Goal: Check status: Check status

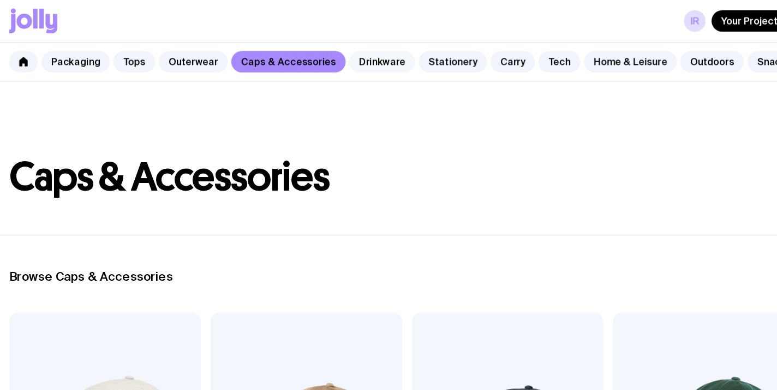
click at [356, 53] on link "Drinkware" at bounding box center [366, 56] width 60 height 20
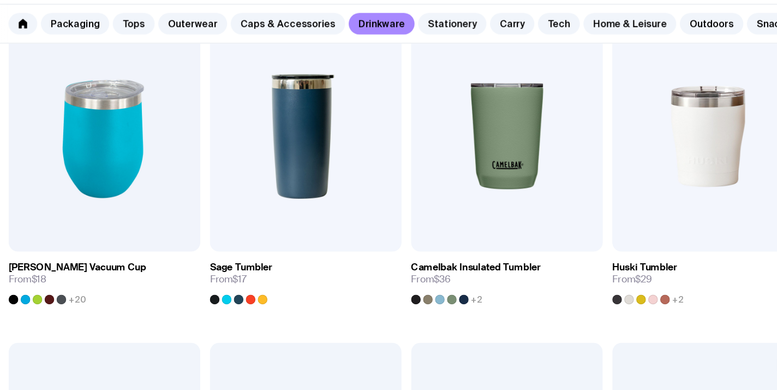
scroll to position [524, 0]
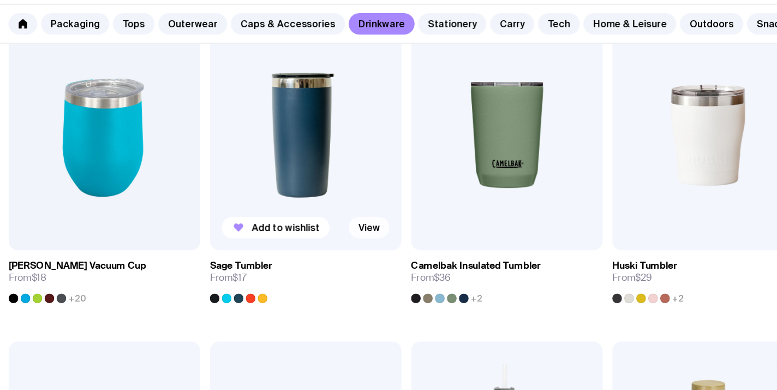
click at [352, 240] on link "View" at bounding box center [354, 242] width 37 height 20
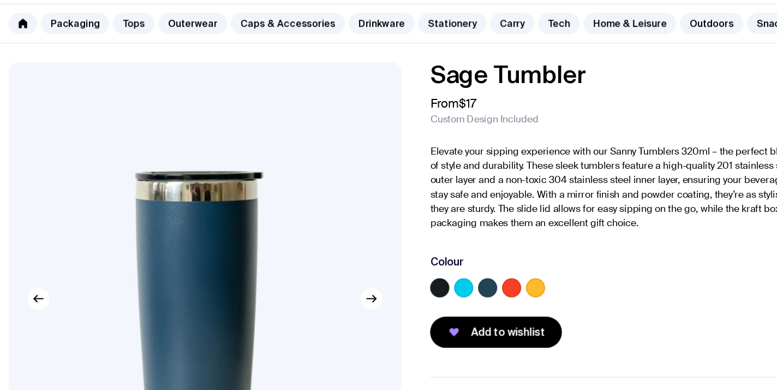
scroll to position [1, 0]
click at [360, 307] on icon "button" at bounding box center [359, 306] width 3 height 6
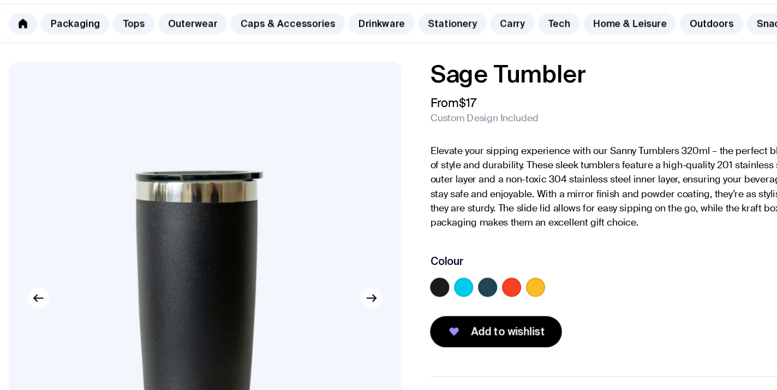
click at [357, 306] on icon "button" at bounding box center [356, 306] width 13 height 13
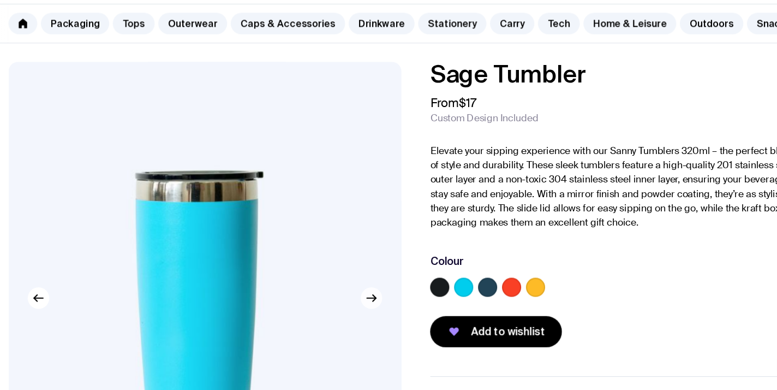
click at [357, 307] on icon "button" at bounding box center [356, 306] width 13 height 13
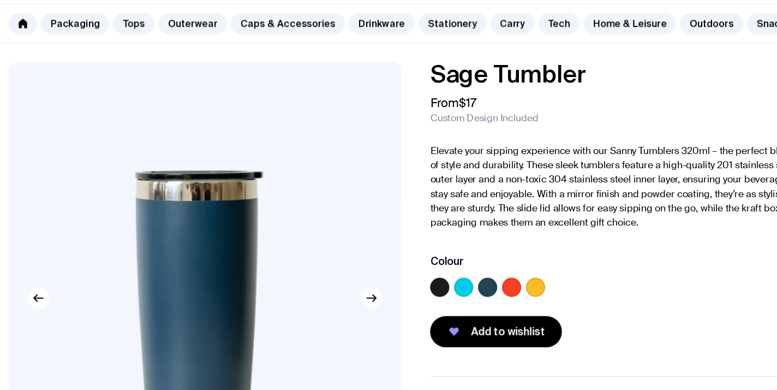
click at [357, 307] on icon "button" at bounding box center [356, 306] width 13 height 13
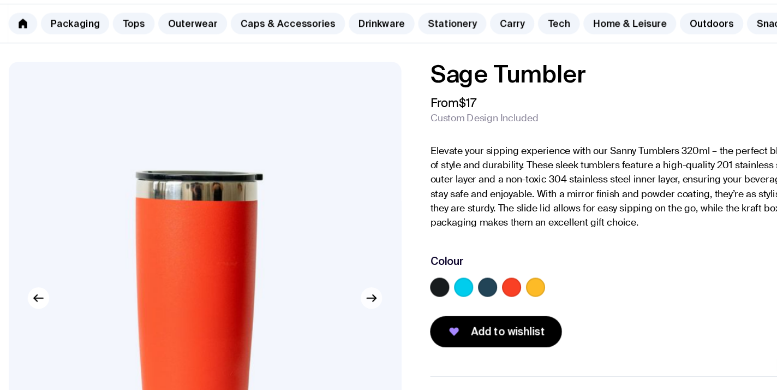
click at [357, 308] on icon "button" at bounding box center [356, 306] width 13 height 13
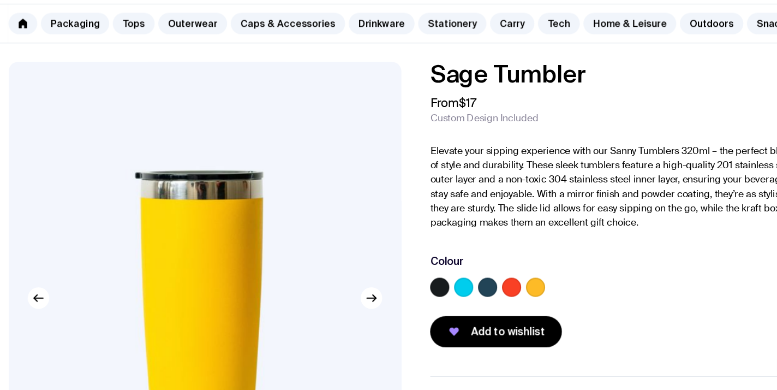
click at [419, 300] on label at bounding box center [418, 296] width 17 height 17
click at [0, 0] on input "radio" at bounding box center [0, 0] width 0 height 0
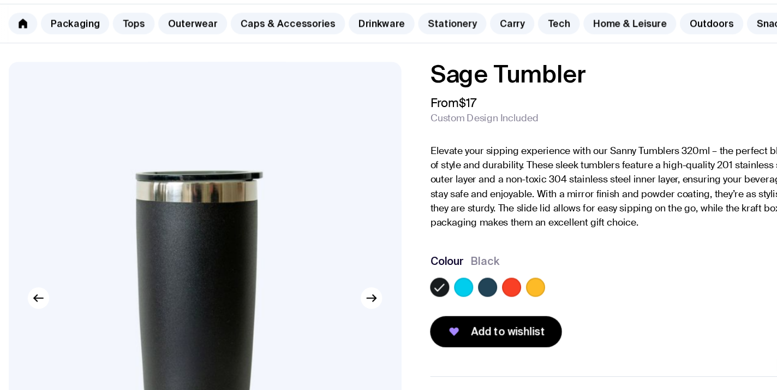
click at [466, 298] on label at bounding box center [462, 296] width 17 height 17
click at [0, 0] on input "radio" at bounding box center [0, 0] width 0 height 0
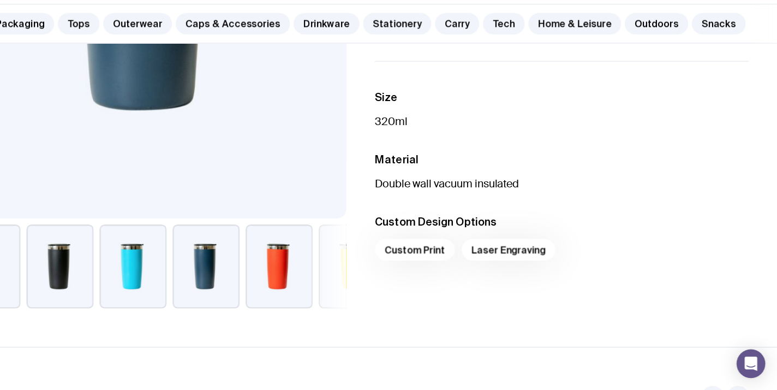
scroll to position [288, 0]
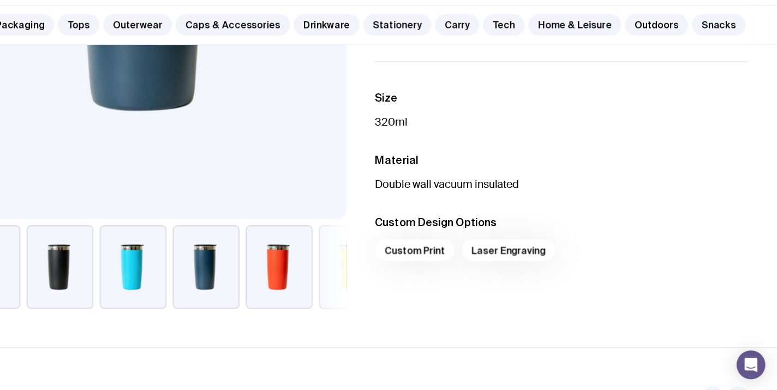
click at [451, 256] on div "Custom Print Laser Engraving" at bounding box center [580, 265] width 340 height 26
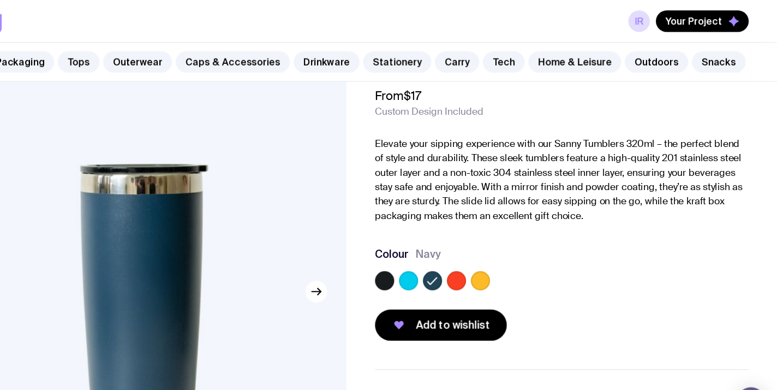
scroll to position [0, 0]
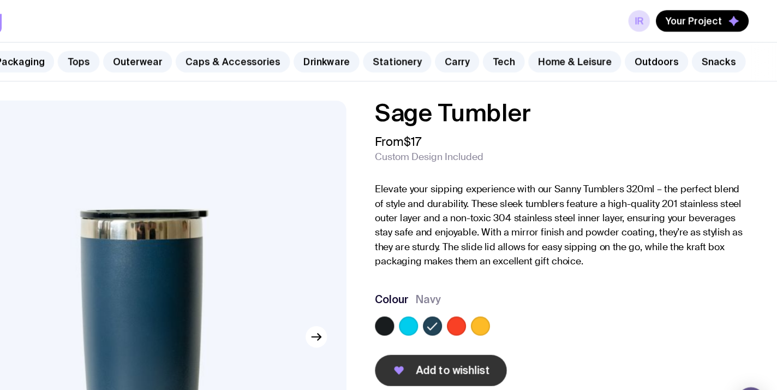
click at [438, 336] on icon "button" at bounding box center [432, 337] width 13 height 13
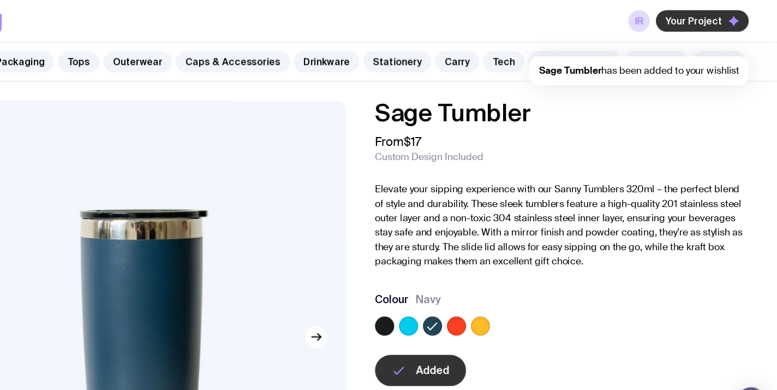
click at [681, 15] on span "Your Project" at bounding box center [701, 19] width 52 height 11
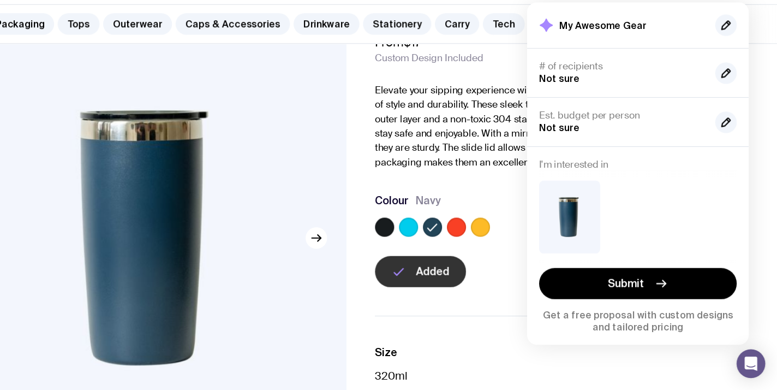
scroll to position [56, 0]
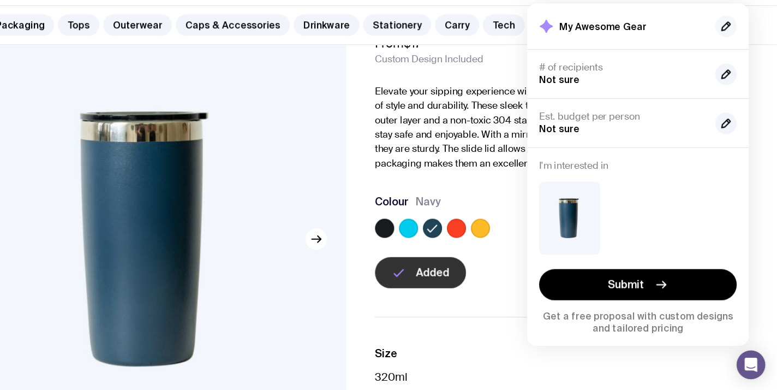
click at [731, 58] on icon "button" at bounding box center [730, 57] width 8 height 8
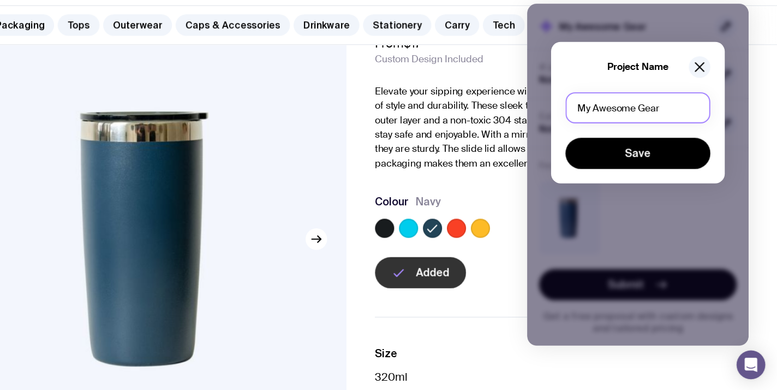
click at [637, 133] on input "My Awesome Gear" at bounding box center [650, 131] width 132 height 28
click at [708, 94] on icon "button" at bounding box center [705, 94] width 13 height 13
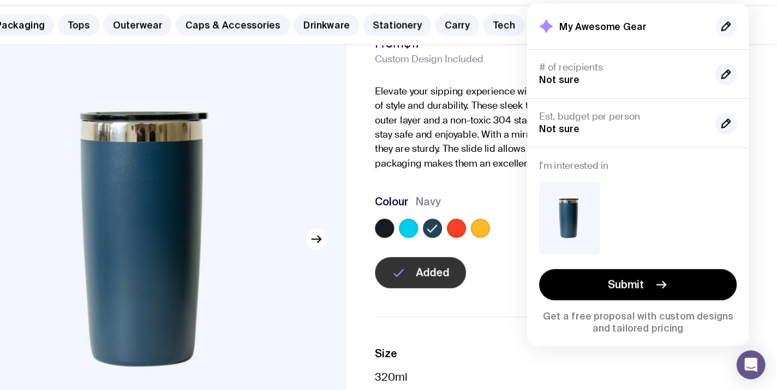
click at [727, 53] on icon "button" at bounding box center [729, 57] width 13 height 13
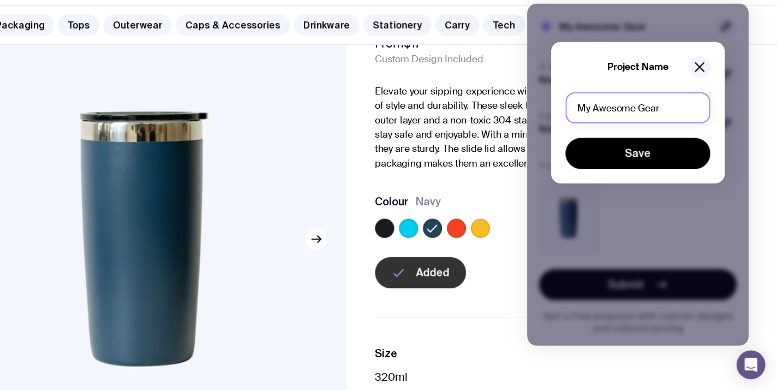
drag, startPoint x: 683, startPoint y: 128, endPoint x: 468, endPoint y: 123, distance: 215.6
type input "O"
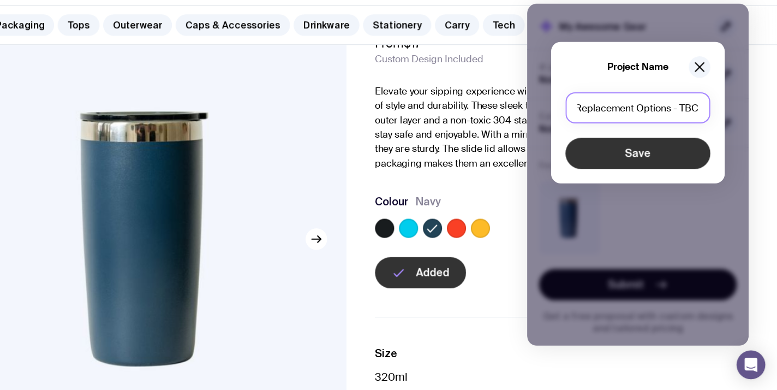
type input "Replacement Options - TBC"
click at [646, 173] on button "Save" at bounding box center [650, 173] width 132 height 28
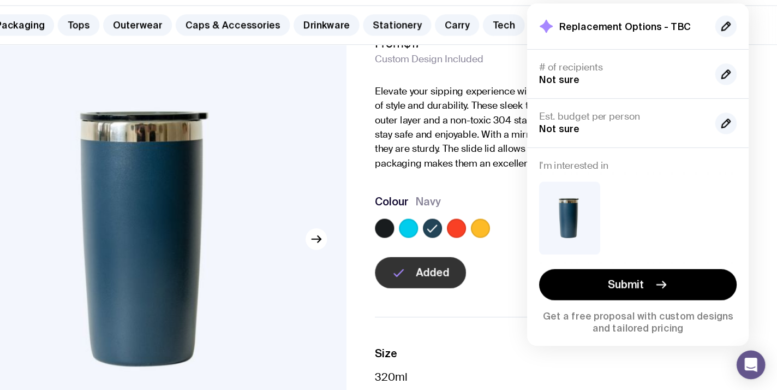
click at [440, 237] on label at bounding box center [440, 240] width 17 height 17
click at [0, 0] on input "radio" at bounding box center [0, 0] width 0 height 0
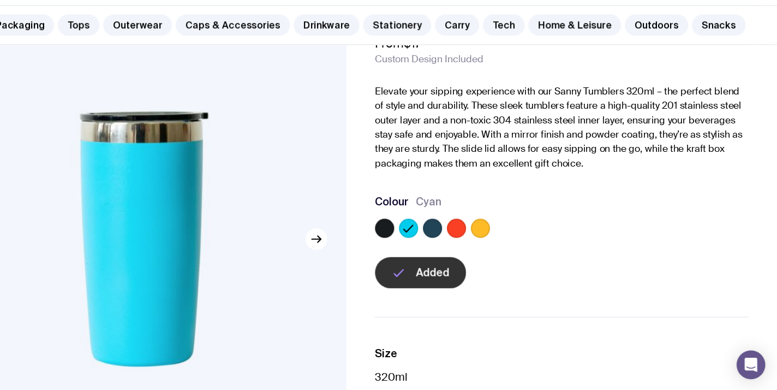
click at [483, 241] on label at bounding box center [484, 240] width 17 height 17
click at [0, 0] on input "radio" at bounding box center [0, 0] width 0 height 0
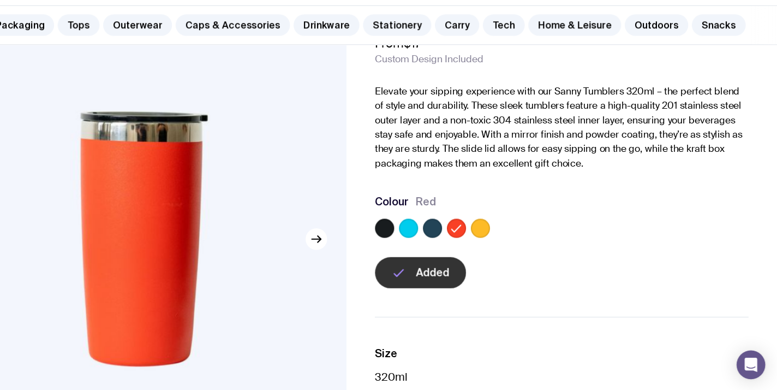
click at [510, 240] on label at bounding box center [506, 240] width 17 height 17
click at [0, 0] on input "radio" at bounding box center [0, 0] width 0 height 0
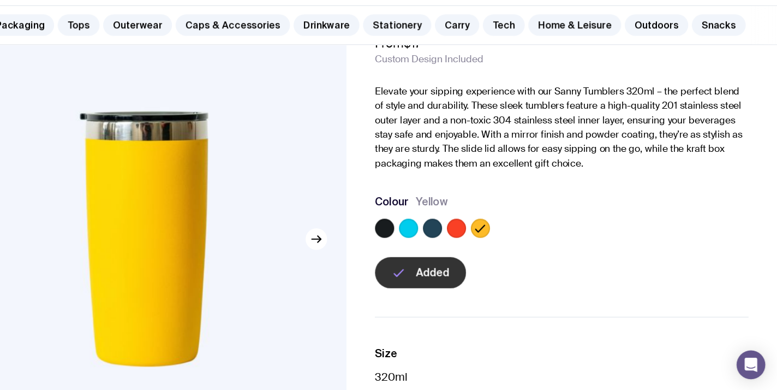
click at [423, 242] on label at bounding box center [418, 240] width 17 height 17
click at [0, 0] on input "radio" at bounding box center [0, 0] width 0 height 0
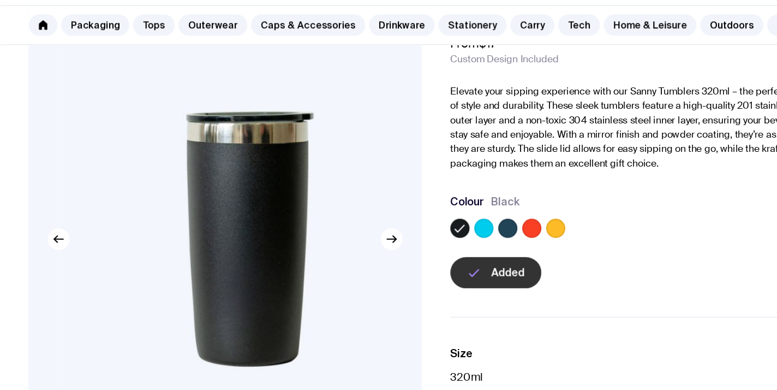
click at [238, 208] on img at bounding box center [233, 250] width 358 height 429
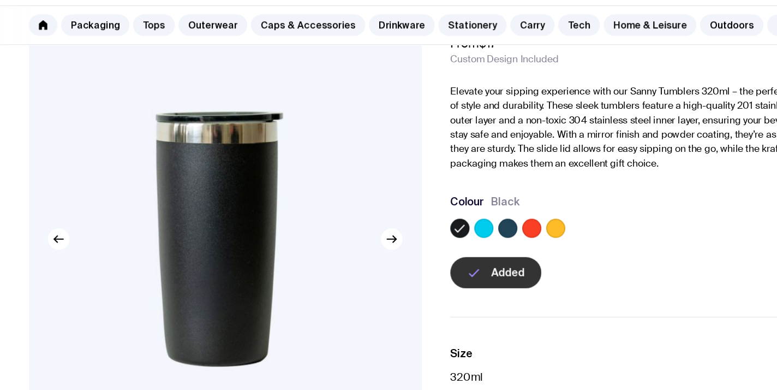
click at [421, 148] on p "Elevate your sipping experience with our Sanny Tumblers 320ml – the perfect ble…" at bounding box center [580, 149] width 340 height 79
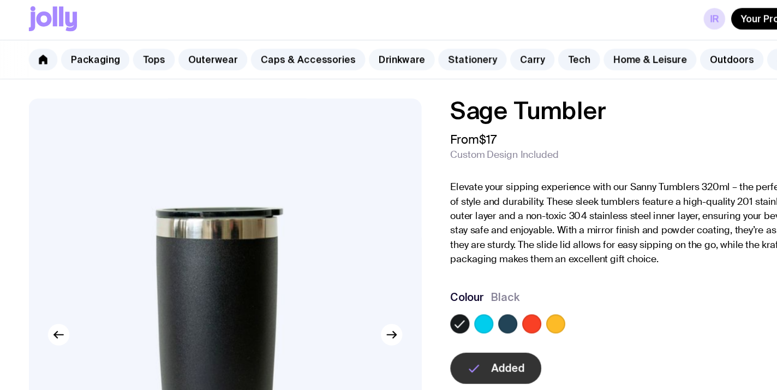
click at [362, 56] on link "Drinkware" at bounding box center [366, 56] width 60 height 20
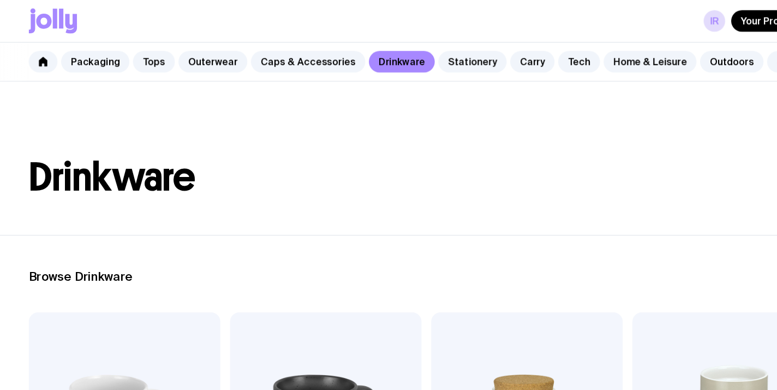
click at [315, 184] on header "Drinkware" at bounding box center [388, 144] width 777 height 140
click at [86, 254] on h2 "Browse Drinkware" at bounding box center [388, 251] width 725 height 13
click at [651, 30] on div "IR Your Project" at bounding box center [388, 19] width 725 height 38
click at [651, 20] on link "IR" at bounding box center [651, 19] width 20 height 20
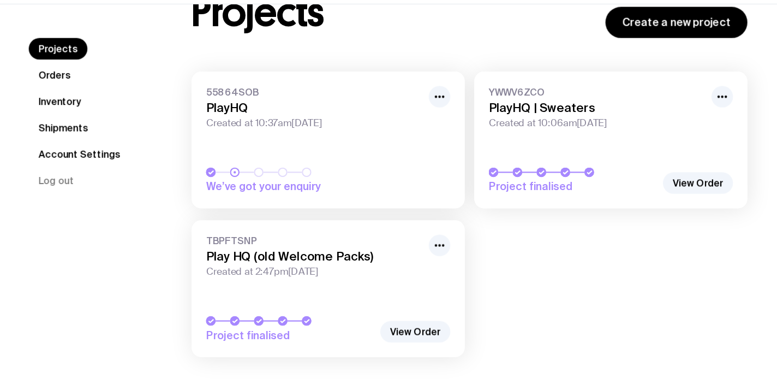
scroll to position [57, 0]
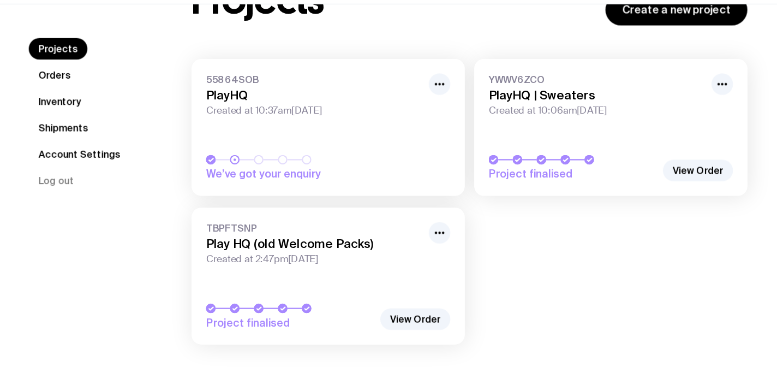
click at [314, 231] on link "TBPFTSNP Play HQ (old Welcome Packs) Created at 2:47pm[DATE] Project finalised" at bounding box center [299, 286] width 249 height 124
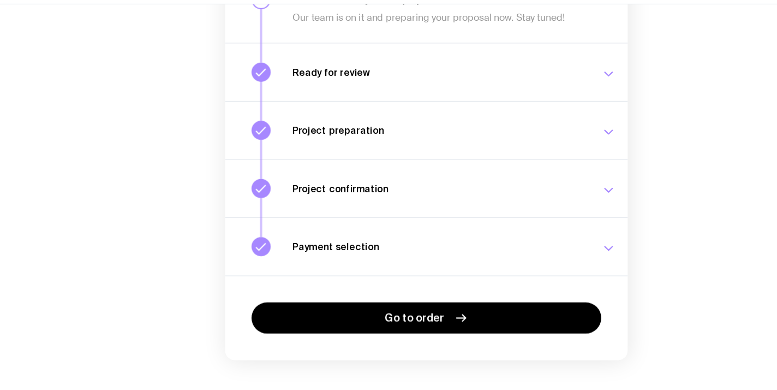
scroll to position [191, 0]
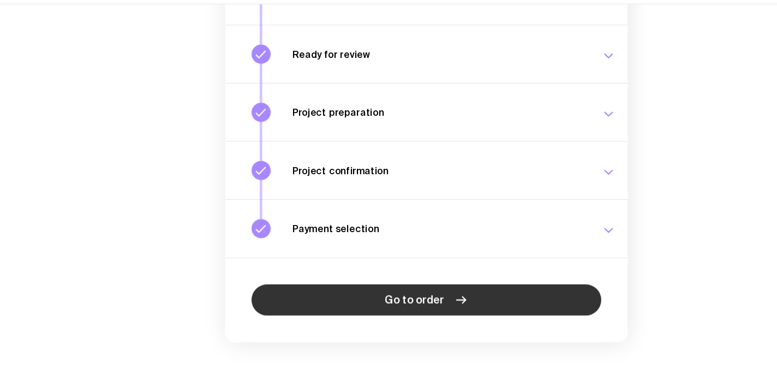
click at [387, 313] on span "Go to order" at bounding box center [378, 307] width 54 height 13
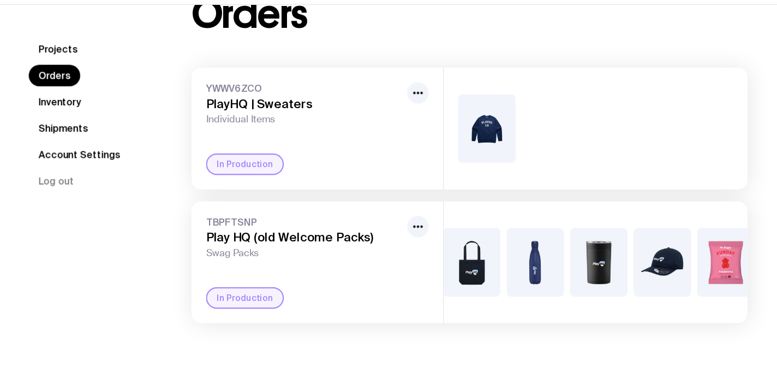
scroll to position [0, 207]
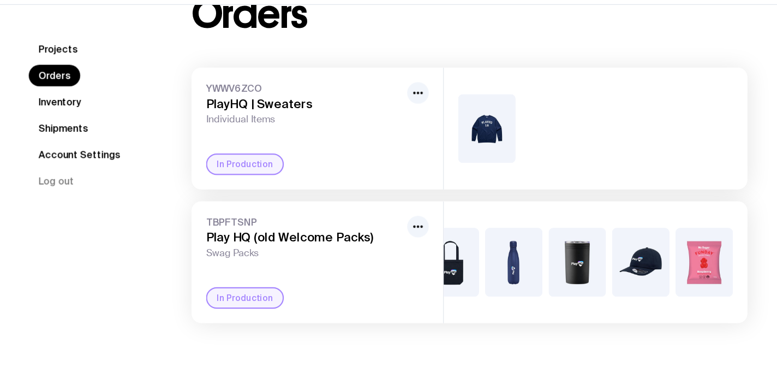
click at [531, 278] on img at bounding box center [526, 273] width 52 height 63
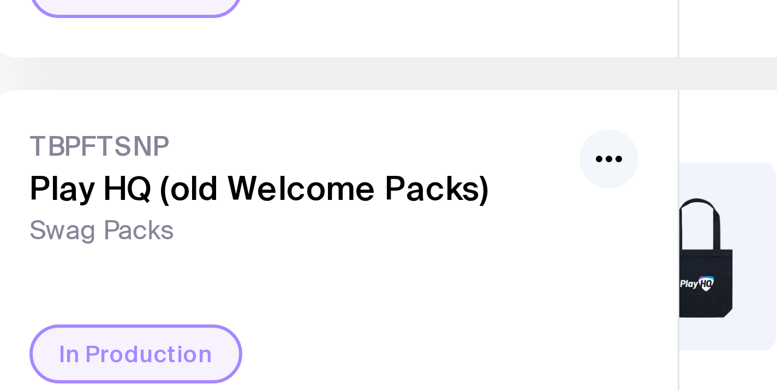
click at [382, 242] on icon "button" at bounding box center [380, 241] width 13 height 13
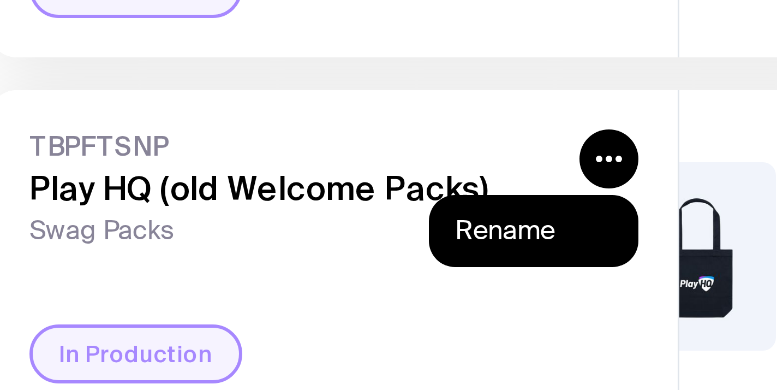
click at [324, 314] on div "In Production" at bounding box center [289, 306] width 203 height 20
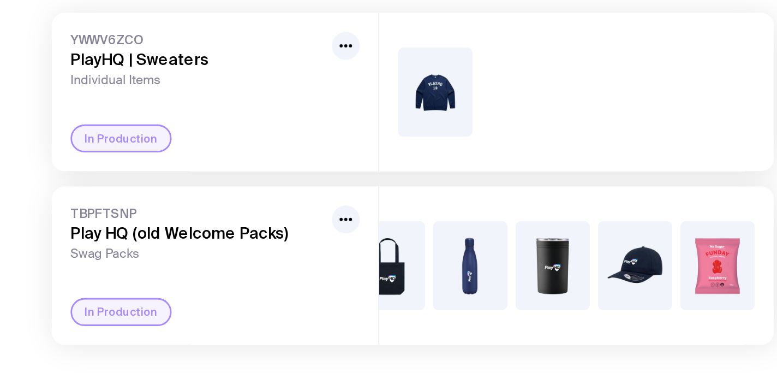
click at [527, 271] on img at bounding box center [526, 273] width 52 height 63
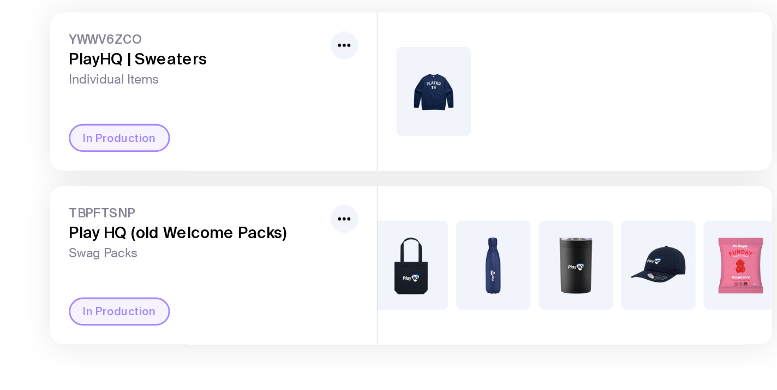
scroll to position [0, 207]
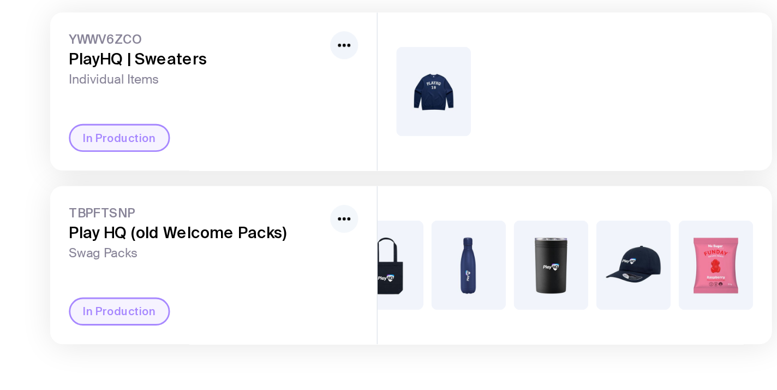
click at [381, 241] on circle "button" at bounding box center [381, 241] width 2 height 2
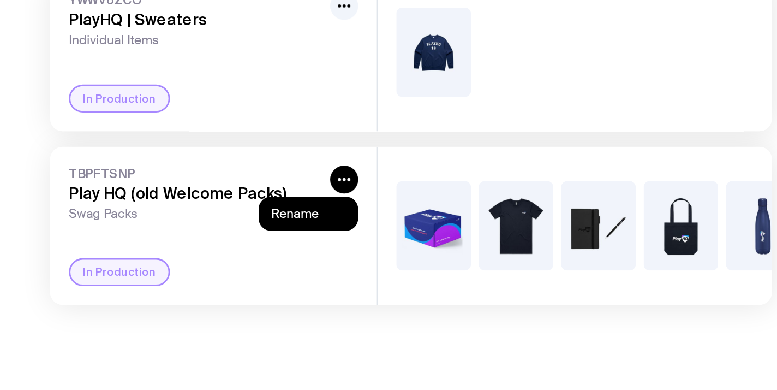
scroll to position [39, 0]
